Goal: Information Seeking & Learning: Learn about a topic

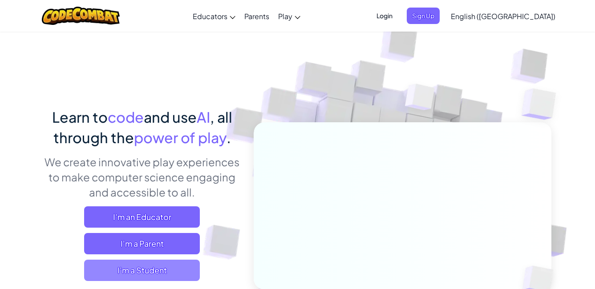
click at [137, 273] on span "I'm a Student" at bounding box center [142, 270] width 116 height 21
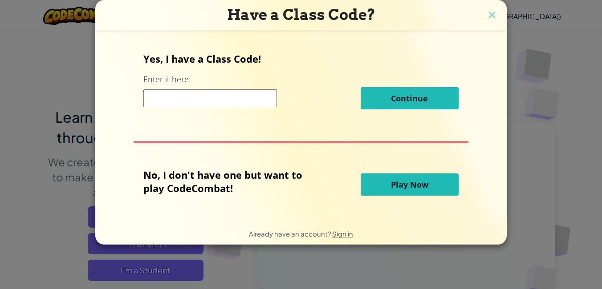
click at [416, 187] on span "Play Now" at bounding box center [409, 184] width 37 height 11
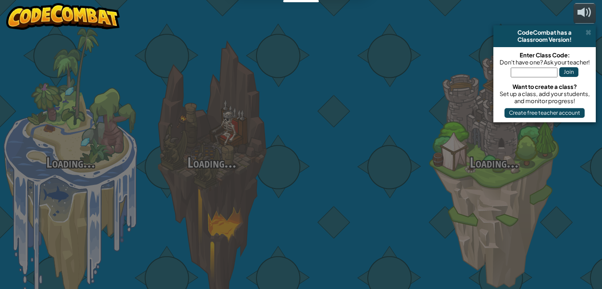
click at [416, 178] on div at bounding box center [352, 141] width 141 height 282
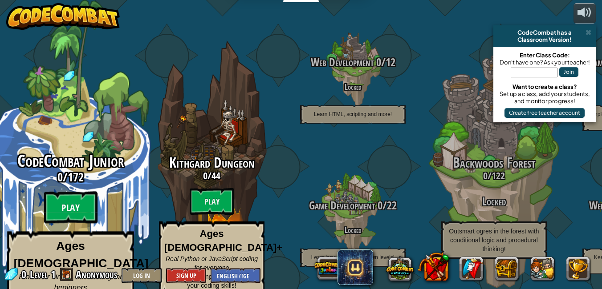
drag, startPoint x: 416, startPoint y: 187, endPoint x: 61, endPoint y: 186, distance: 354.2
click at [61, 192] on btn "Play" at bounding box center [70, 208] width 53 height 32
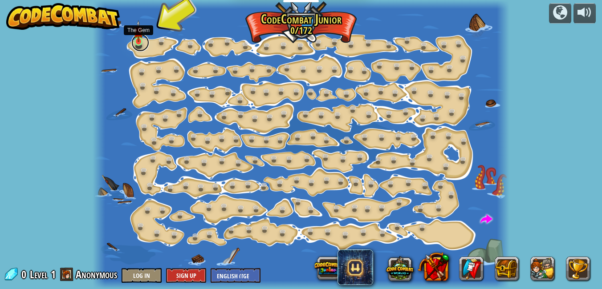
click at [141, 44] on link at bounding box center [140, 43] width 18 height 18
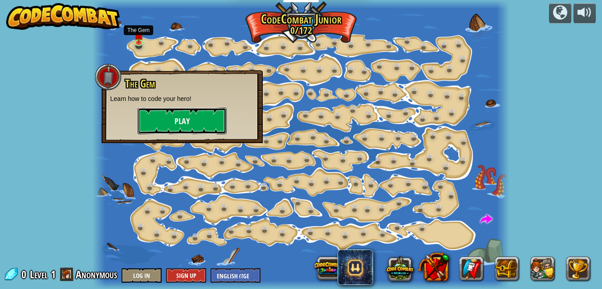
click at [210, 121] on button "Play" at bounding box center [181, 121] width 89 height 27
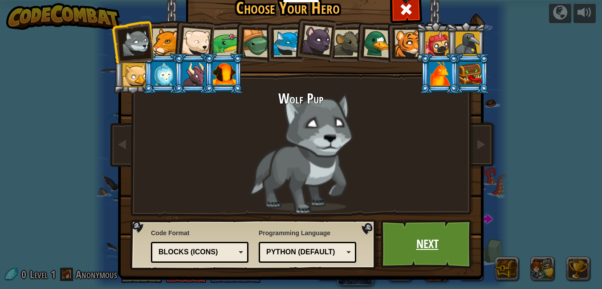
drag, startPoint x: 420, startPoint y: 181, endPoint x: 420, endPoint y: 239, distance: 58.3
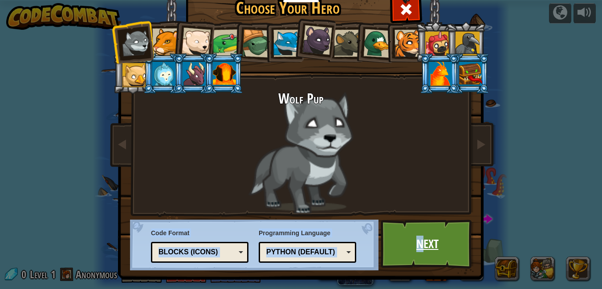
click at [420, 239] on link "Next" at bounding box center [426, 244] width 93 height 49
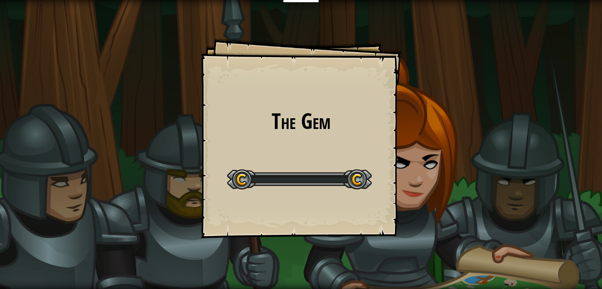
click at [421, 241] on div "The Gem Goals Start Level Error loading from server. Try refreshing the page. Y…" at bounding box center [301, 144] width 602 height 289
click at [254, 182] on div at bounding box center [299, 180] width 145 height 20
click at [267, 174] on div at bounding box center [299, 180] width 145 height 20
click at [295, 174] on div at bounding box center [299, 180] width 145 height 20
drag, startPoint x: 295, startPoint y: 174, endPoint x: 288, endPoint y: 177, distance: 7.2
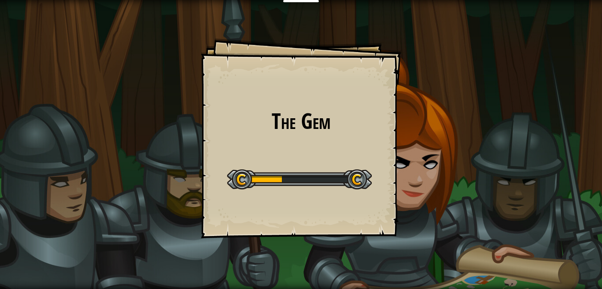
click at [295, 178] on div at bounding box center [299, 180] width 145 height 20
drag, startPoint x: 283, startPoint y: 176, endPoint x: 329, endPoint y: 164, distance: 47.8
click at [329, 164] on div "Start Level" at bounding box center [299, 179] width 145 height 36
drag, startPoint x: 375, startPoint y: 184, endPoint x: 376, endPoint y: 180, distance: 4.5
click at [376, 181] on div "The Gem Goals Start Level Error loading from server. Try refreshing the page. Y…" at bounding box center [301, 138] width 200 height 200
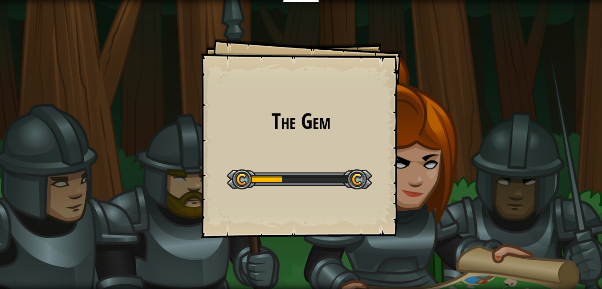
click at [376, 180] on div "The Gem Goals Start Level Error loading from server. Try refreshing the page. Y…" at bounding box center [301, 138] width 200 height 200
click at [124, 153] on div "The Gem Goals Start Level Error loading from server. Try refreshing the page. Y…" at bounding box center [301, 144] width 602 height 289
click at [121, 153] on div "The Gem Goals Start Level Error loading from server. Try refreshing the page. Y…" at bounding box center [301, 144] width 602 height 289
click at [110, 210] on div "The Gem Goals Start Level Error loading from server. Try refreshing the page. Y…" at bounding box center [301, 144] width 602 height 289
click at [138, 0] on html "Educators Create Free Account School & District Solutions Teacher Toolkit Previ…" at bounding box center [301, 0] width 602 height 0
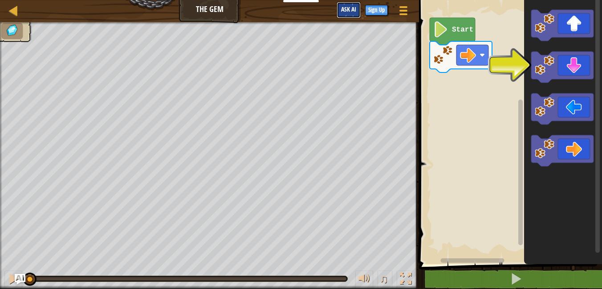
click at [354, 16] on button "Ask AI" at bounding box center [348, 10] width 24 height 16
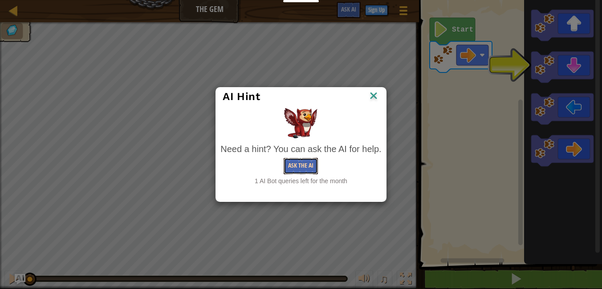
click at [296, 165] on button "Ask the AI" at bounding box center [300, 166] width 34 height 16
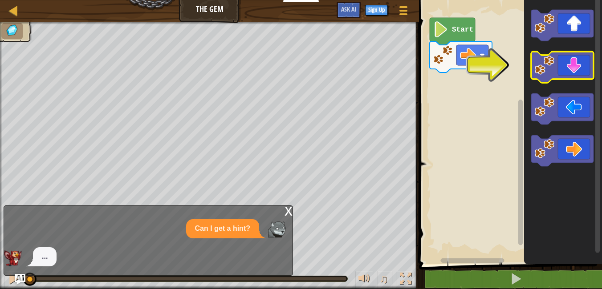
click at [581, 66] on icon "Blockly Workspace" at bounding box center [562, 67] width 62 height 31
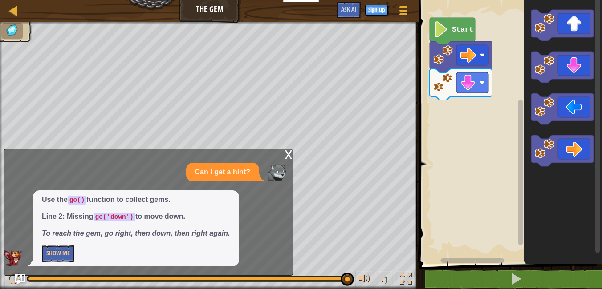
click at [287, 152] on div "x" at bounding box center [288, 153] width 8 height 9
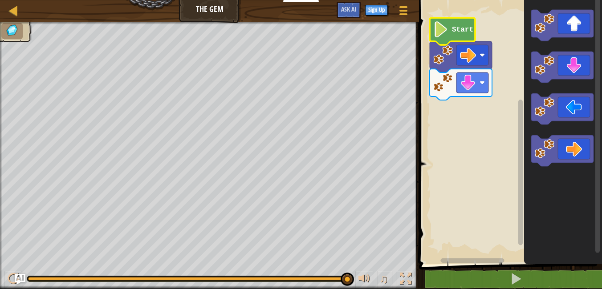
click at [458, 23] on icon "Blockly Workspace" at bounding box center [451, 31] width 45 height 27
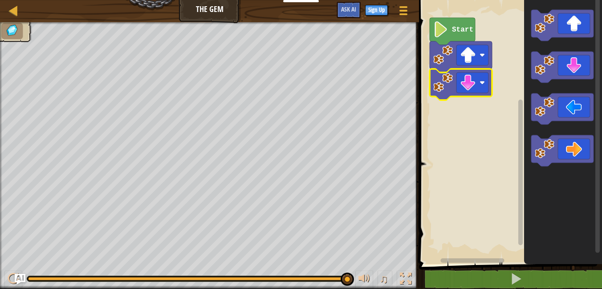
click at [468, 81] on image "Blockly Workspace" at bounding box center [468, 83] width 16 height 16
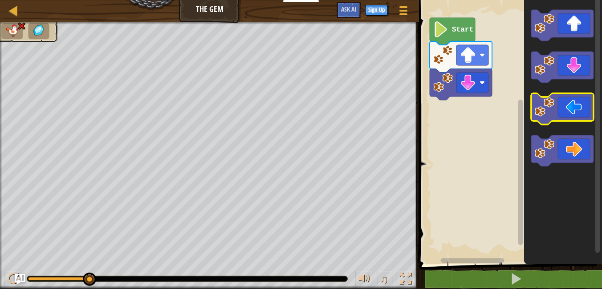
click at [545, 104] on image "Blockly Workspace" at bounding box center [544, 107] width 20 height 20
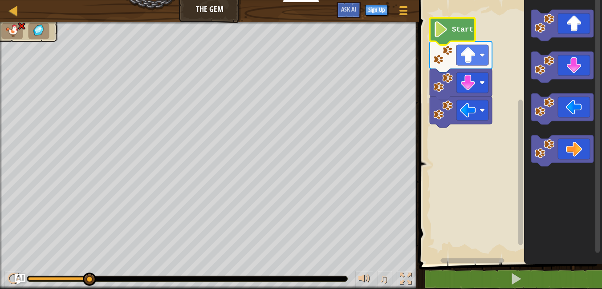
click at [438, 30] on image "Blockly Workspace" at bounding box center [440, 29] width 15 height 16
click at [465, 51] on image "Blockly Workspace" at bounding box center [468, 55] width 16 height 16
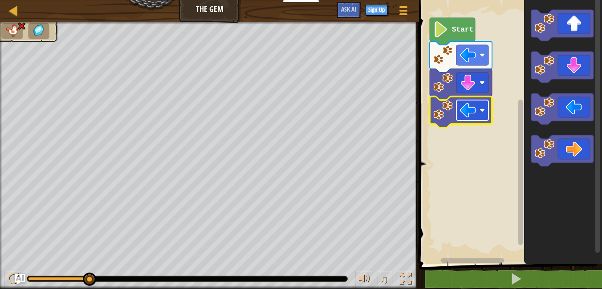
click at [470, 103] on image "Blockly Workspace" at bounding box center [468, 110] width 16 height 16
click at [465, 118] on image "Blockly Workspace" at bounding box center [468, 110] width 16 height 16
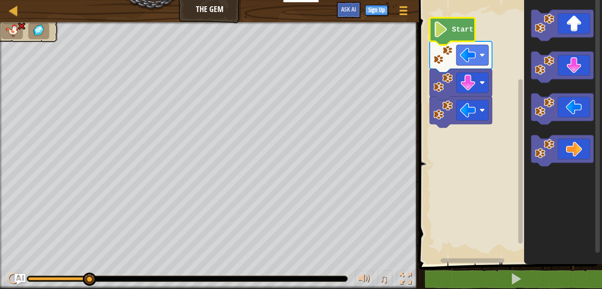
click at [472, 25] on icon "Blockly Workspace" at bounding box center [451, 31] width 45 height 27
click at [460, 23] on icon "Blockly Workspace" at bounding box center [451, 31] width 45 height 27
click at [13, 8] on div at bounding box center [13, 10] width 11 height 11
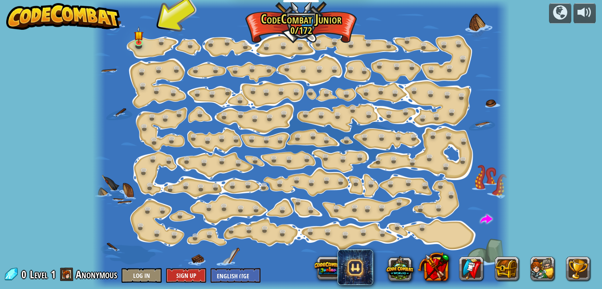
click at [261, 130] on div at bounding box center [301, 144] width 417 height 289
drag, startPoint x: 261, startPoint y: 130, endPoint x: 271, endPoint y: 117, distance: 16.5
click at [271, 117] on div "Step Change (Locked) Change step arguments. Go Smart (Locked) Now we're really …" at bounding box center [301, 144] width 417 height 289
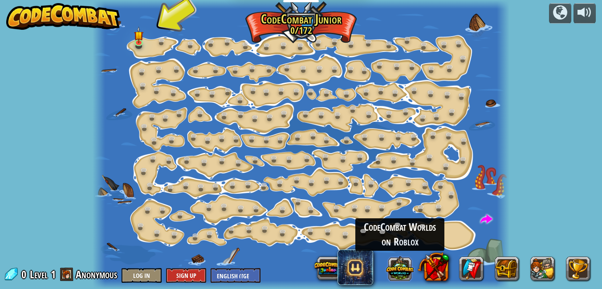
click at [396, 267] on button at bounding box center [400, 268] width 28 height 28
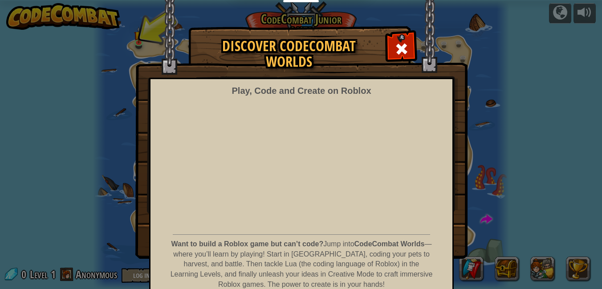
click at [396, 267] on p "Want to build a Roblox game but can’t code? Jump into CodeCombat Worlds — where…" at bounding box center [301, 264] width 263 height 51
click at [394, 46] on span at bounding box center [401, 49] width 14 height 14
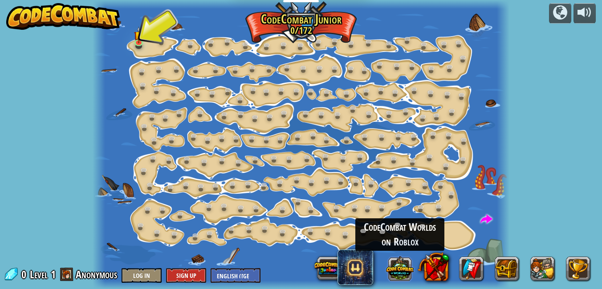
click at [401, 268] on button at bounding box center [400, 268] width 28 height 28
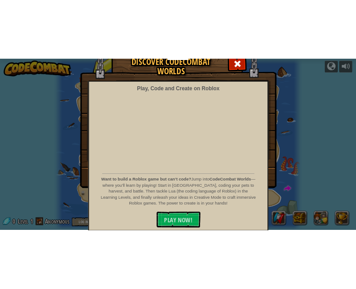
scroll to position [42, 0]
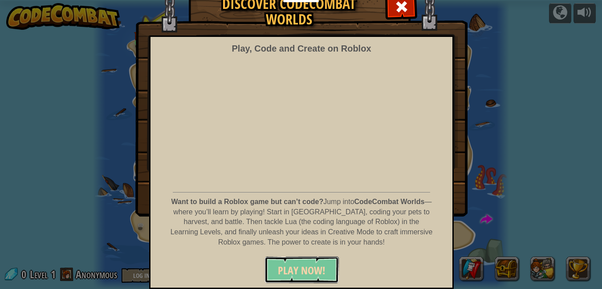
click at [320, 275] on span "PLAY NOW!" at bounding box center [302, 270] width 48 height 14
click at [294, 263] on button "PLAY NOW!" at bounding box center [301, 270] width 74 height 27
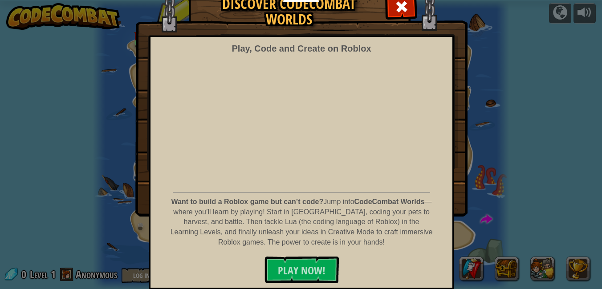
drag, startPoint x: 294, startPoint y: 263, endPoint x: 239, endPoint y: 254, distance: 55.4
click at [239, 254] on div "Play, Code and Create on Roblox Want to build a Roblox game but can’t code? Jum…" at bounding box center [301, 163] width 304 height 254
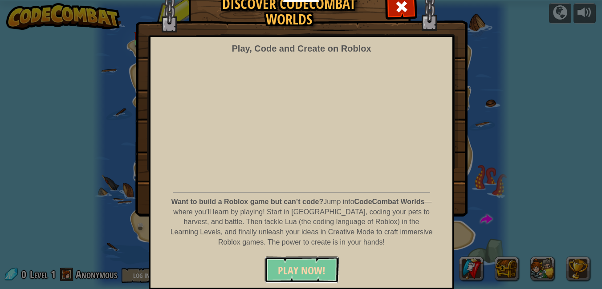
click at [296, 265] on span "PLAY NOW!" at bounding box center [302, 270] width 48 height 14
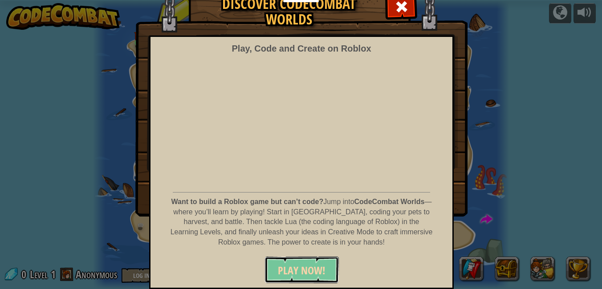
click at [296, 265] on span "PLAY NOW!" at bounding box center [302, 270] width 48 height 14
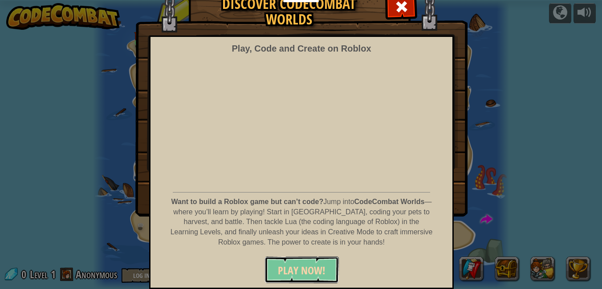
click at [307, 263] on span "PLAY NOW!" at bounding box center [302, 270] width 48 height 14
click at [307, 264] on span "PLAY NOW!" at bounding box center [302, 270] width 48 height 14
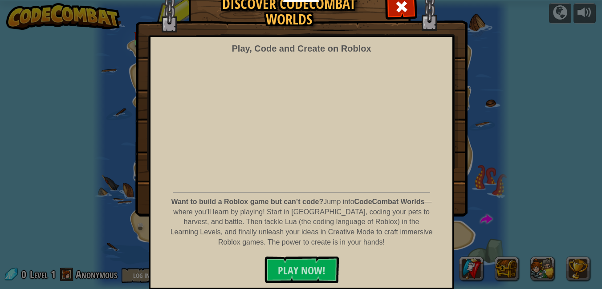
drag, startPoint x: 307, startPoint y: 264, endPoint x: 250, endPoint y: 253, distance: 57.5
click at [250, 253] on div "Play, Code and Create on Roblox Want to build a Roblox game but can’t code? Jum…" at bounding box center [301, 163] width 304 height 254
drag, startPoint x: 250, startPoint y: 253, endPoint x: 284, endPoint y: 269, distance: 37.2
click at [284, 269] on span "PLAY NOW!" at bounding box center [302, 270] width 48 height 14
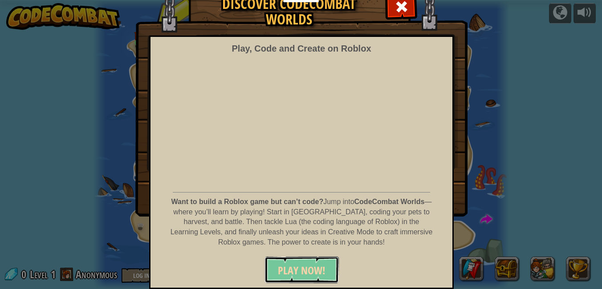
click at [284, 269] on span "PLAY NOW!" at bounding box center [302, 270] width 48 height 14
click at [285, 268] on span "PLAY NOW!" at bounding box center [302, 270] width 48 height 14
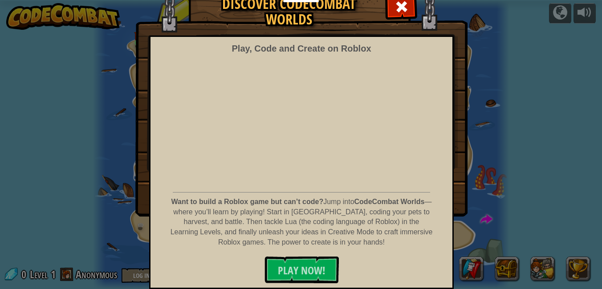
drag, startPoint x: 280, startPoint y: 256, endPoint x: 282, endPoint y: 262, distance: 6.1
click at [282, 262] on div "Play, Code and Create on Roblox Want to build a Roblox game but can’t code? Jum…" at bounding box center [301, 163] width 304 height 254
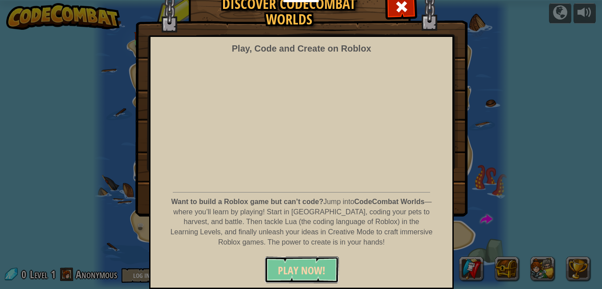
drag, startPoint x: 282, startPoint y: 267, endPoint x: 282, endPoint y: 283, distance: 15.1
click at [282, 283] on button "PLAY NOW!" at bounding box center [301, 270] width 74 height 27
click at [283, 270] on span "PLAY NOW!" at bounding box center [302, 270] width 48 height 14
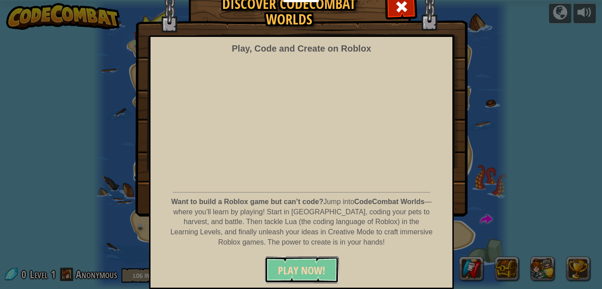
click at [293, 271] on span "PLAY NOW!" at bounding box center [302, 270] width 48 height 14
click at [293, 270] on span "PLAY NOW!" at bounding box center [302, 270] width 48 height 14
click at [288, 264] on span "PLAY NOW!" at bounding box center [302, 270] width 48 height 14
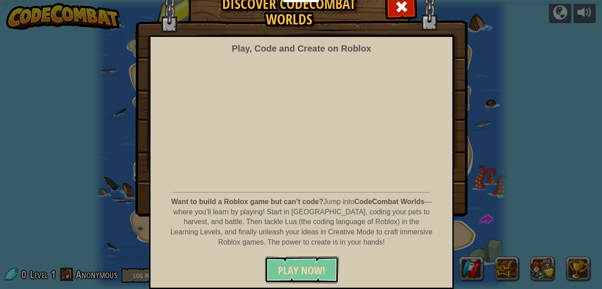
click at [288, 264] on span "PLAY NOW!" at bounding box center [302, 270] width 48 height 14
click at [288, 267] on span "PLAY NOW!" at bounding box center [302, 270] width 48 height 14
drag, startPoint x: 288, startPoint y: 267, endPoint x: 299, endPoint y: 250, distance: 20.6
click at [299, 250] on div "Play, Code and Create on Roblox Want to build a Roblox game but can’t code? Jum…" at bounding box center [301, 163] width 304 height 254
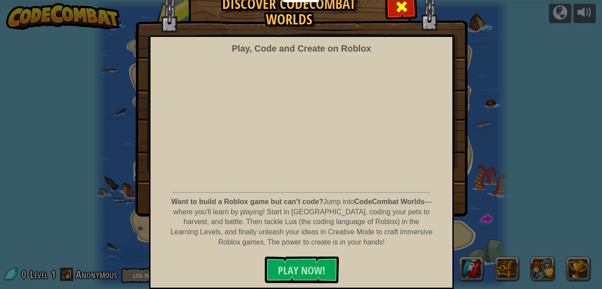
click at [396, 4] on span at bounding box center [401, 7] width 14 height 14
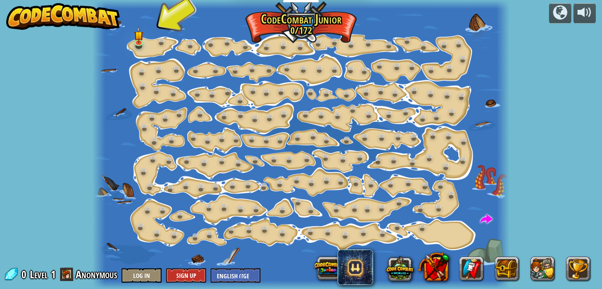
click at [396, 4] on div at bounding box center [301, 4] width 417 height 9
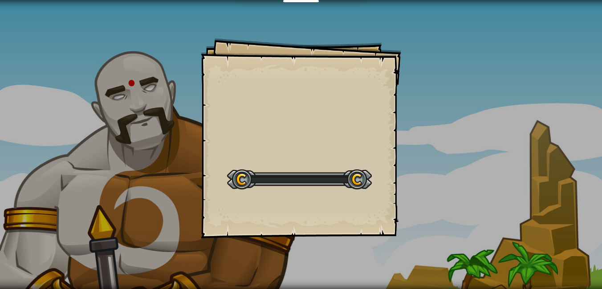
click at [397, 8] on div "Goals Start Level Error loading from server. Try refreshing the page. You'll ne…" at bounding box center [301, 144] width 602 height 289
click at [403, 4] on div "Goals Start Level Error loading from server. Try refreshing the page. You'll ne…" at bounding box center [301, 144] width 602 height 289
click at [400, 5] on div "Goals Start Level Error loading from server. Try refreshing the page. You'll ne…" at bounding box center [301, 144] width 602 height 289
click at [399, 5] on div "Goals Start Level Error loading from server. Try refreshing the page. You'll ne…" at bounding box center [301, 144] width 602 height 289
click at [394, 6] on div "Goals Start Level Error loading from server. Try refreshing the page. You'll ne…" at bounding box center [301, 144] width 602 height 289
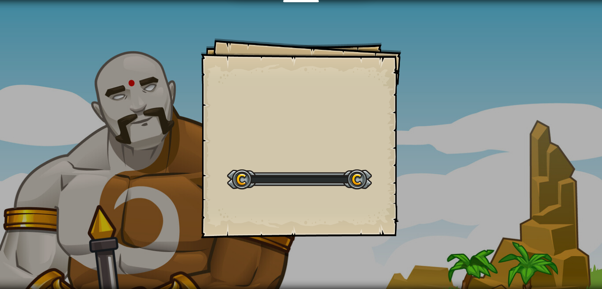
click at [391, 7] on div "Goals Start Level Error loading from server. Try refreshing the page. You'll ne…" at bounding box center [301, 144] width 602 height 289
click at [388, 9] on div "Goals Start Level Error loading from server. Try refreshing the page. You'll ne…" at bounding box center [301, 144] width 602 height 289
click at [387, 9] on div "Goals Start Level Error loading from server. Try refreshing the page. You'll ne…" at bounding box center [301, 144] width 602 height 289
click at [243, 56] on div "Goals Start Level Error loading from server. Try refreshing the page. You'll ne…" at bounding box center [301, 138] width 200 height 200
drag, startPoint x: 320, startPoint y: 19, endPoint x: 329, endPoint y: 23, distance: 9.8
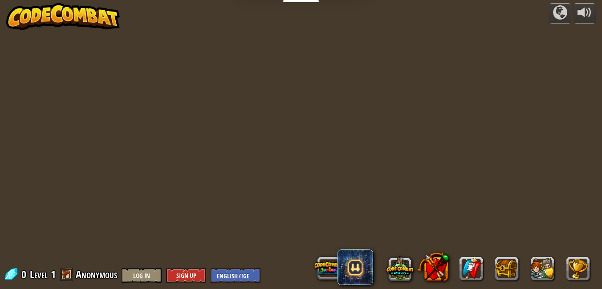
click at [354, 28] on div "powered by 0 Level 1 Anonymous Log In Sign Up English ([GEOGRAPHIC_DATA]) Engli…" at bounding box center [301, 144] width 602 height 289
